Goal: Navigation & Orientation: Find specific page/section

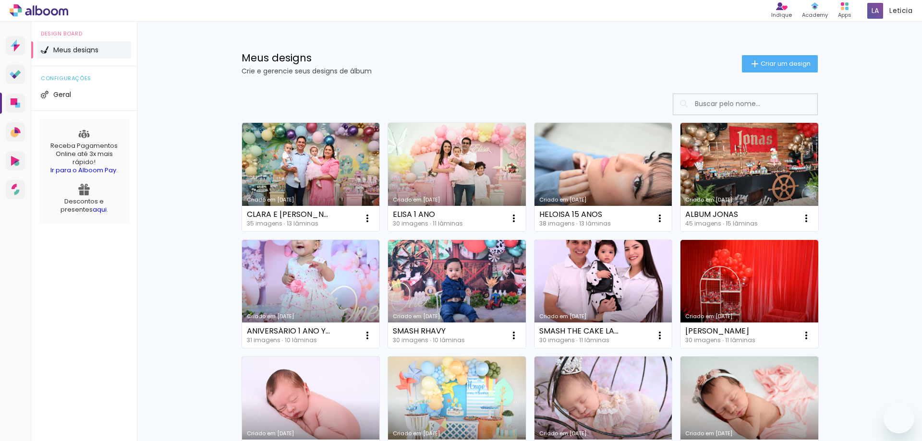
click at [60, 11] on icon at bounding box center [63, 11] width 9 height 7
